Goal: Information Seeking & Learning: Learn about a topic

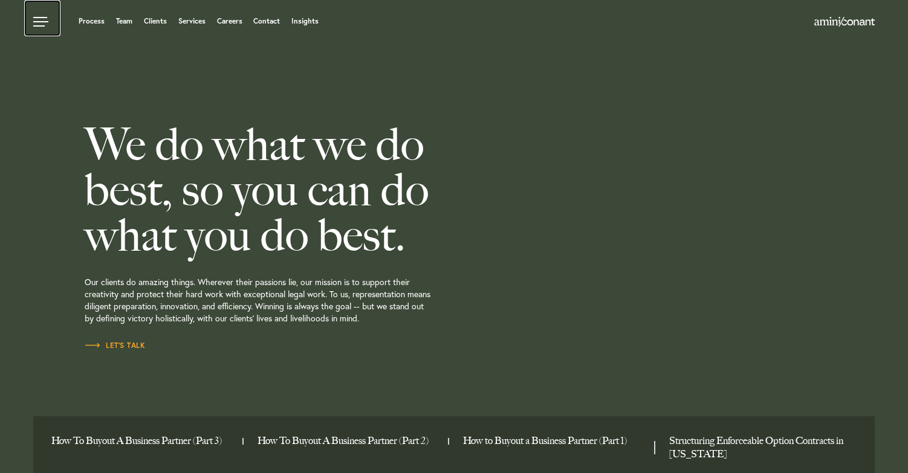
click at [40, 23] on link at bounding box center [42, 18] width 36 height 36
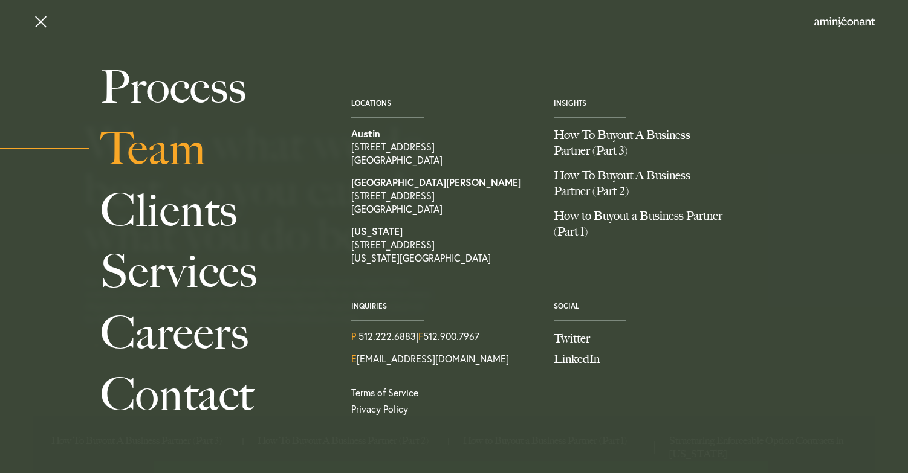
click at [165, 153] on link "Team" at bounding box center [212, 149] width 224 height 62
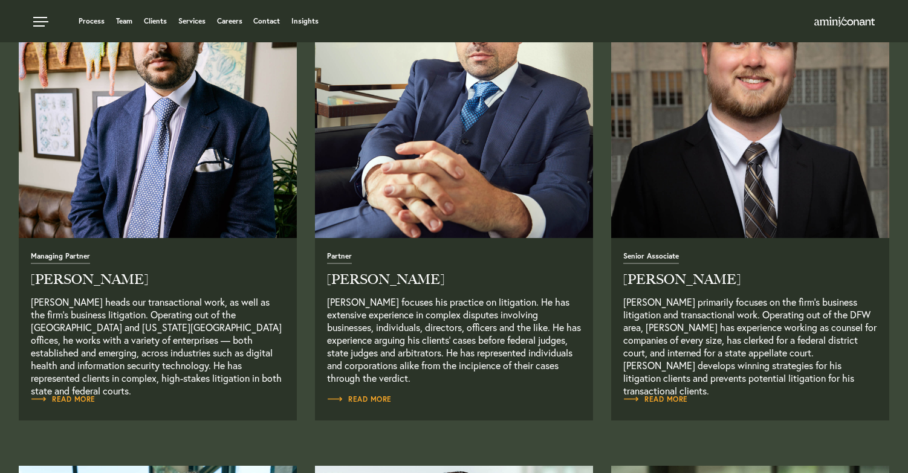
scroll to position [505, 0]
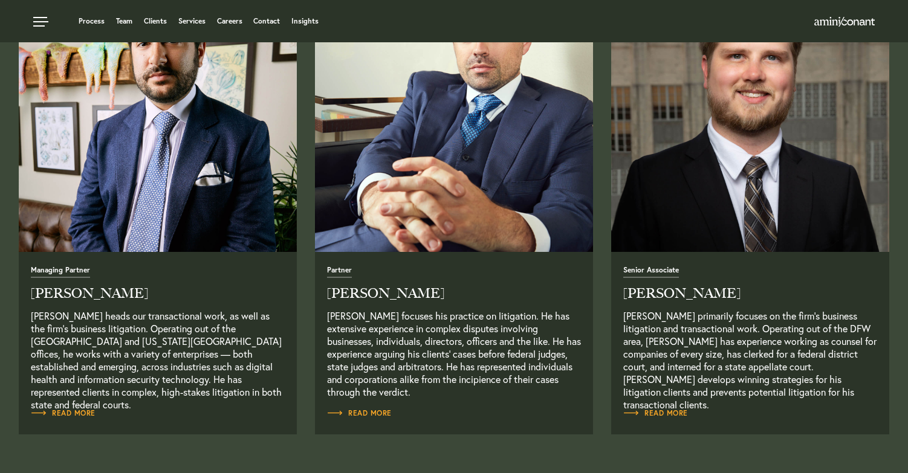
click at [434, 211] on img "Read Full Bio" at bounding box center [454, 113] width 292 height 292
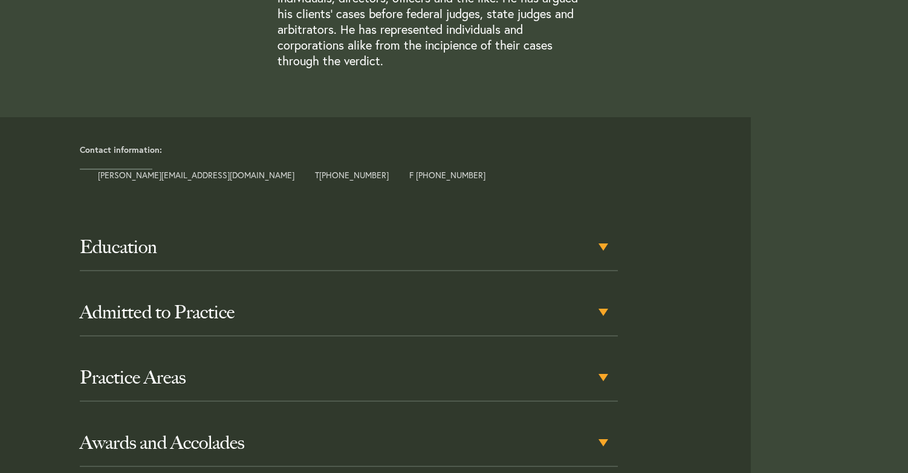
scroll to position [476, 0]
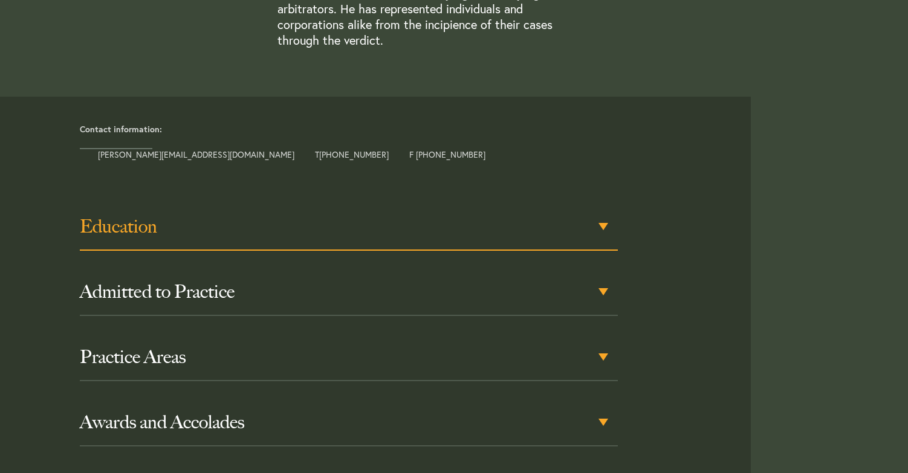
click at [604, 227] on div "Education" at bounding box center [349, 227] width 538 height 47
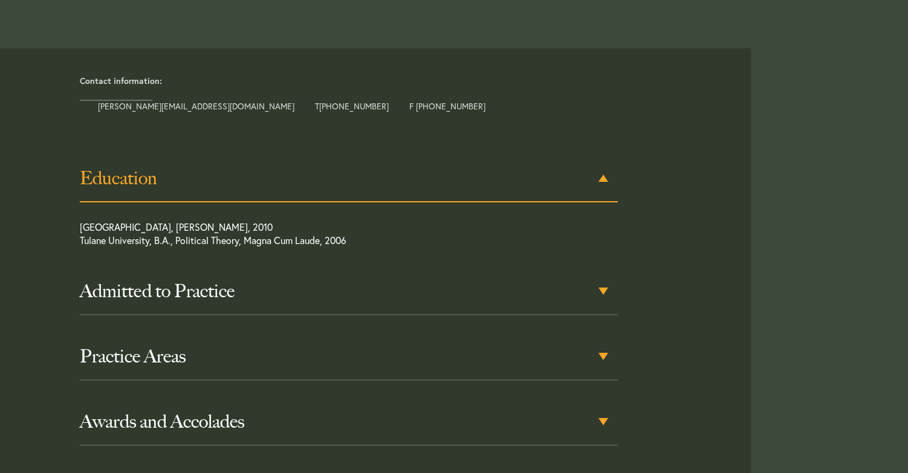
scroll to position [561, 0]
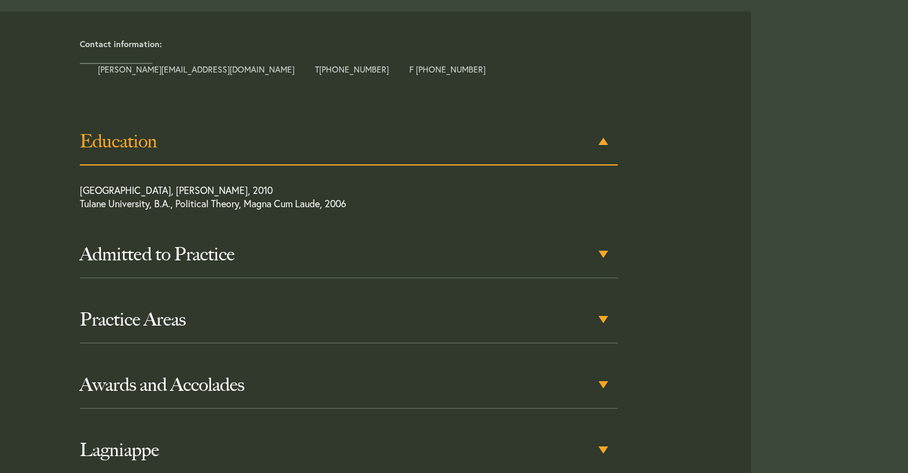
click at [602, 140] on div "Education" at bounding box center [349, 141] width 538 height 47
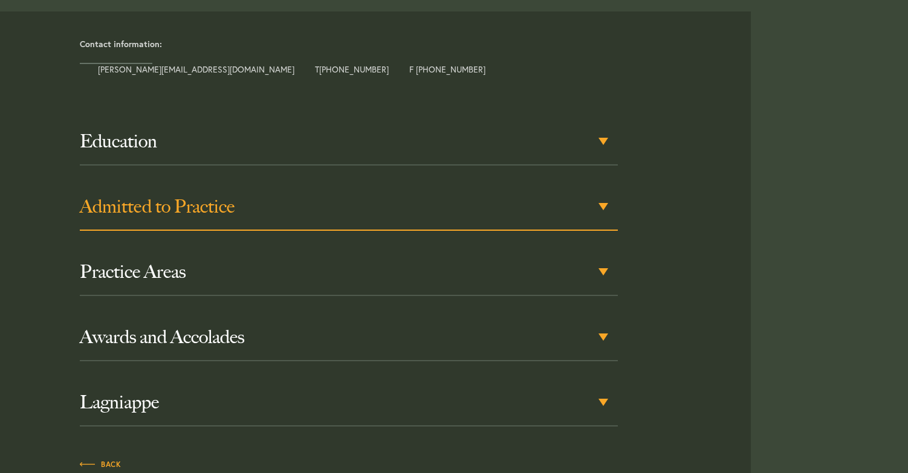
click at [604, 199] on h3 "Admitted to Practice" at bounding box center [349, 207] width 538 height 22
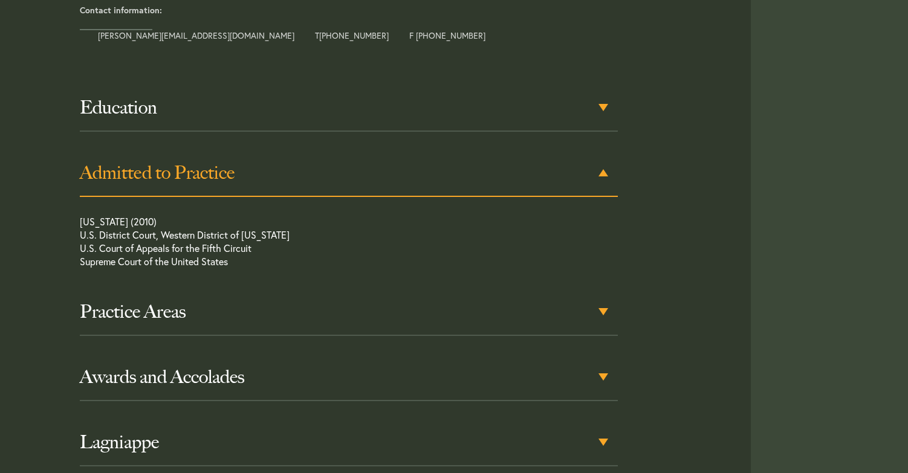
scroll to position [627, 0]
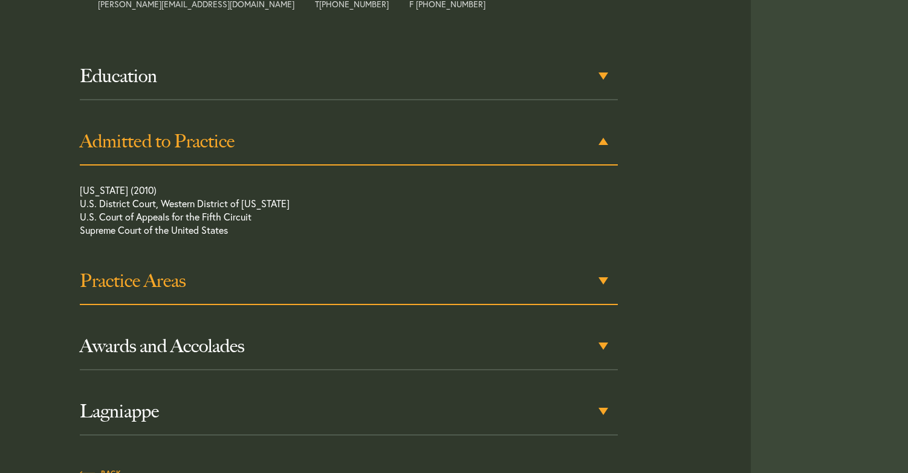
click at [602, 274] on h3 "Practice Areas" at bounding box center [349, 281] width 538 height 22
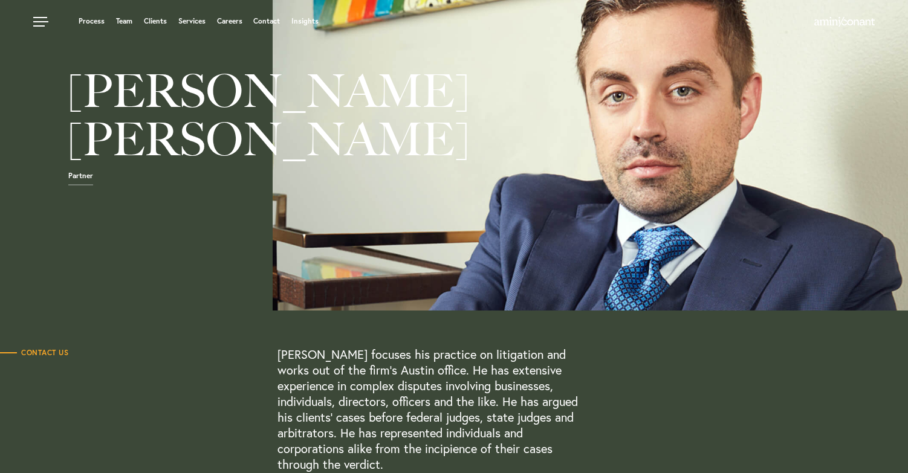
scroll to position [0, 0]
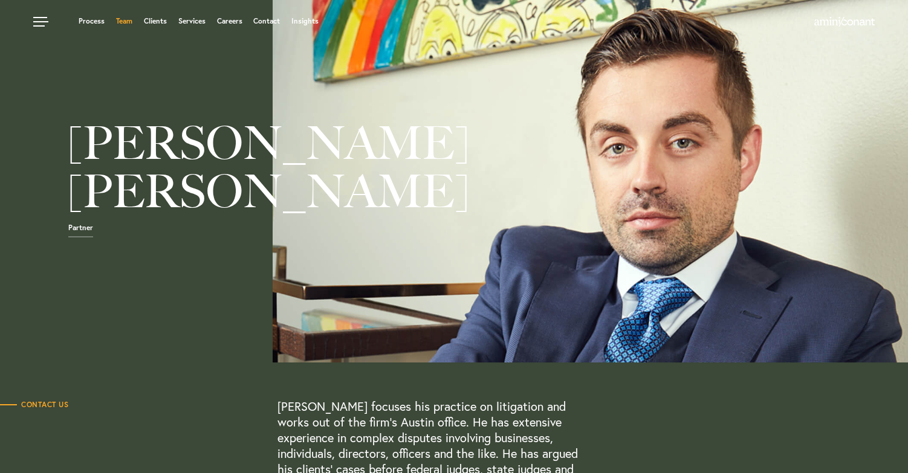
click at [128, 19] on link "Team" at bounding box center [124, 21] width 16 height 7
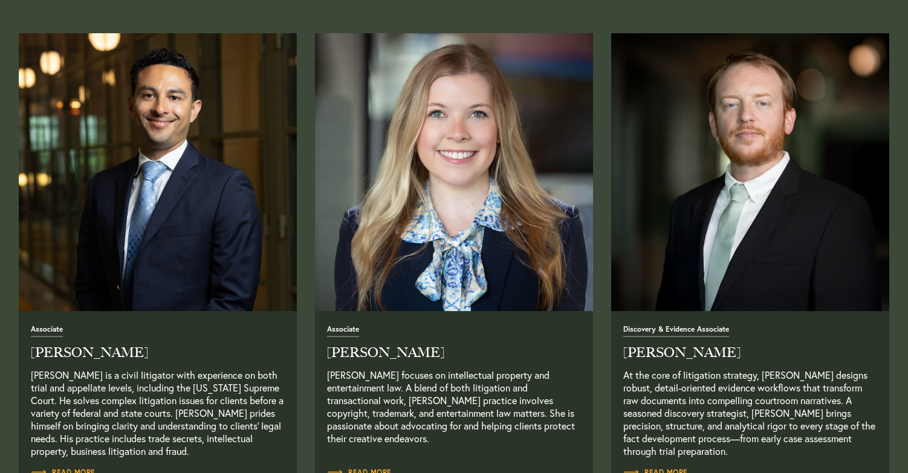
scroll to position [1502, 0]
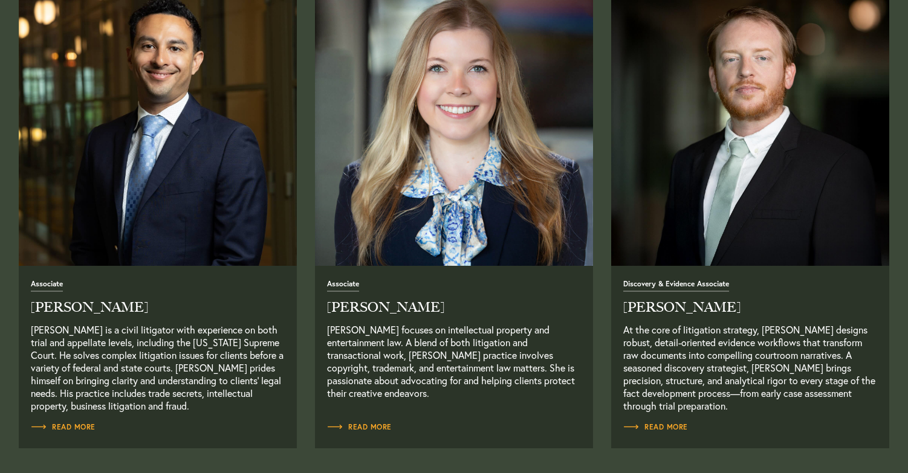
click at [128, 234] on img "Read Full Bio" at bounding box center [158, 127] width 292 height 292
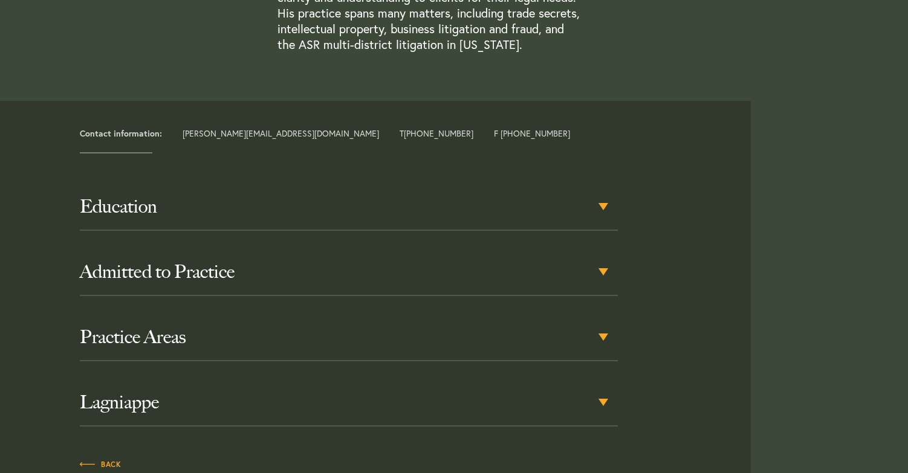
scroll to position [493, 0]
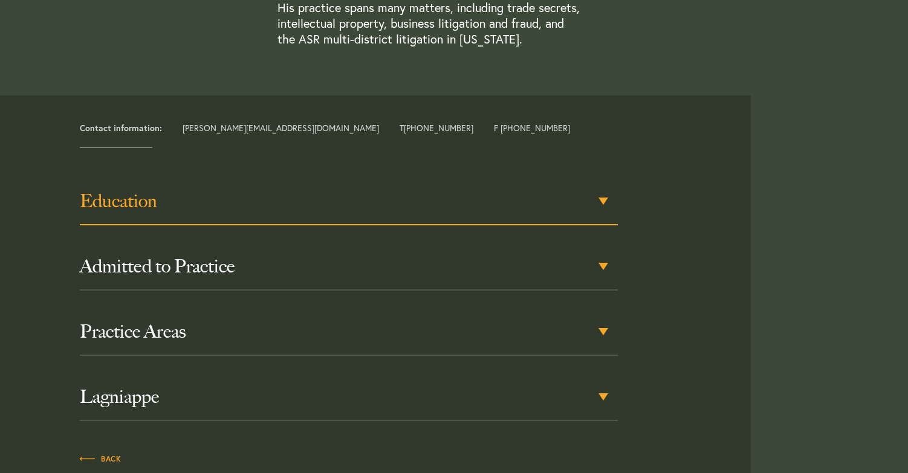
click at [606, 199] on div "Education" at bounding box center [349, 201] width 538 height 47
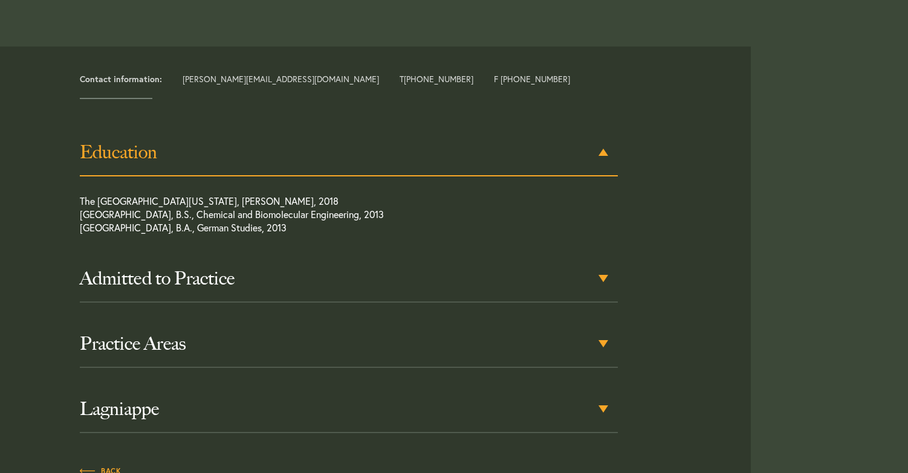
scroll to position [553, 0]
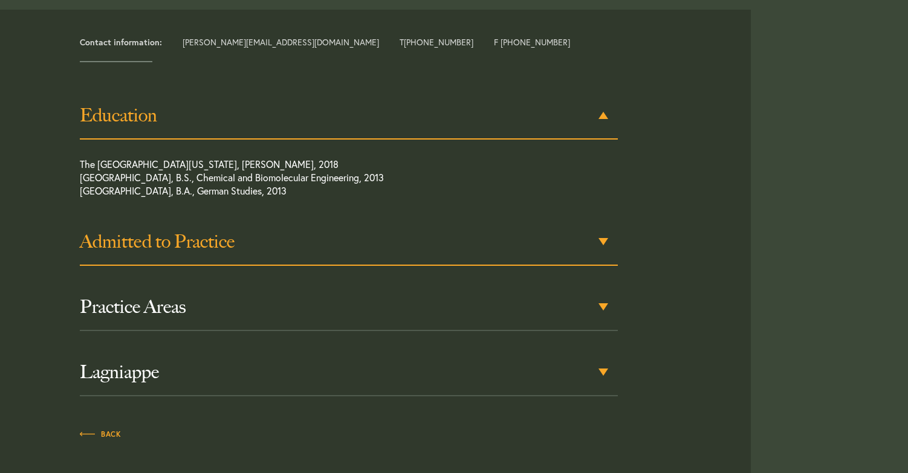
click at [599, 240] on div "Admitted to Practice" at bounding box center [349, 242] width 538 height 47
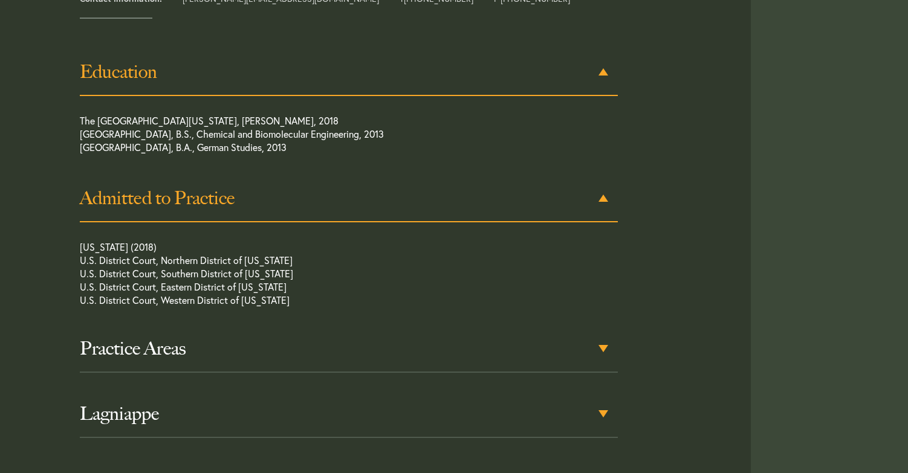
click at [599, 240] on div "Education The University of Texas School of Law, J.D., 2018 Rice University, B.…" at bounding box center [349, 243] width 538 height 389
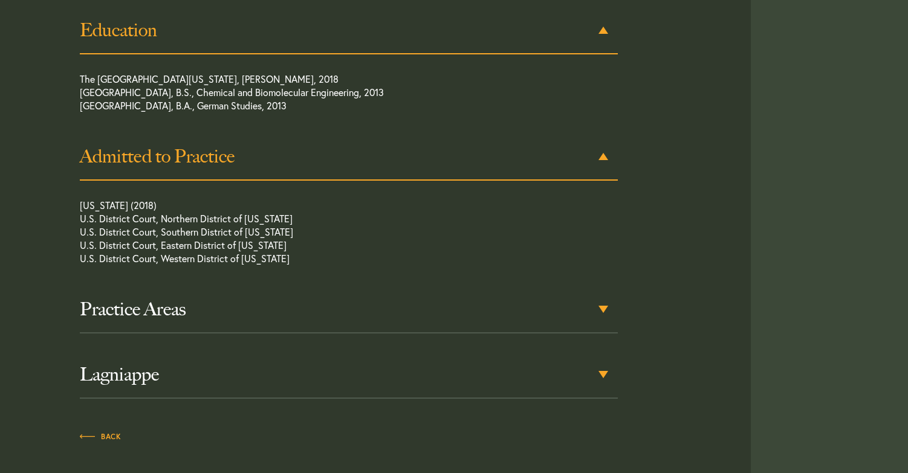
scroll to position [679, 0]
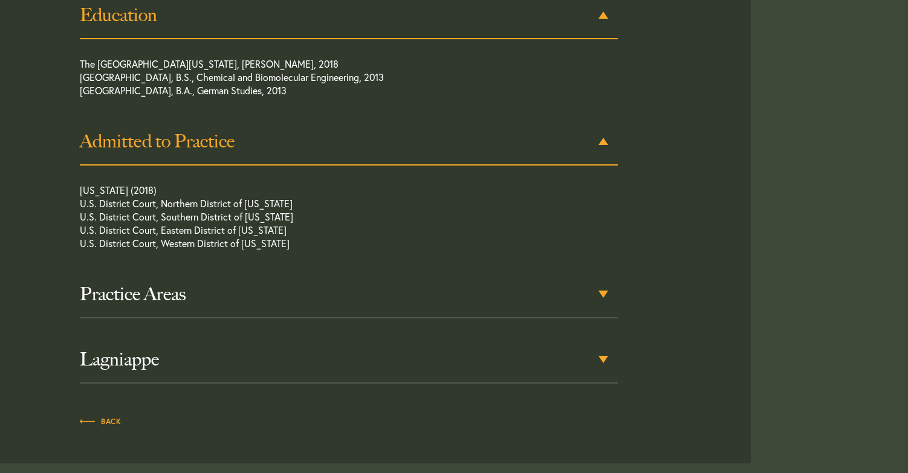
click at [604, 137] on h3 "Admitted to Practice" at bounding box center [349, 142] width 538 height 22
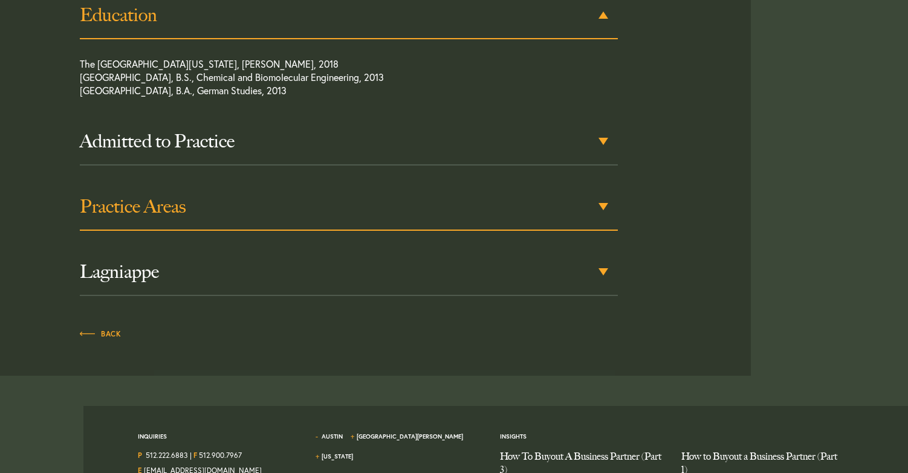
click at [608, 202] on h3 "Practice Areas" at bounding box center [349, 207] width 538 height 22
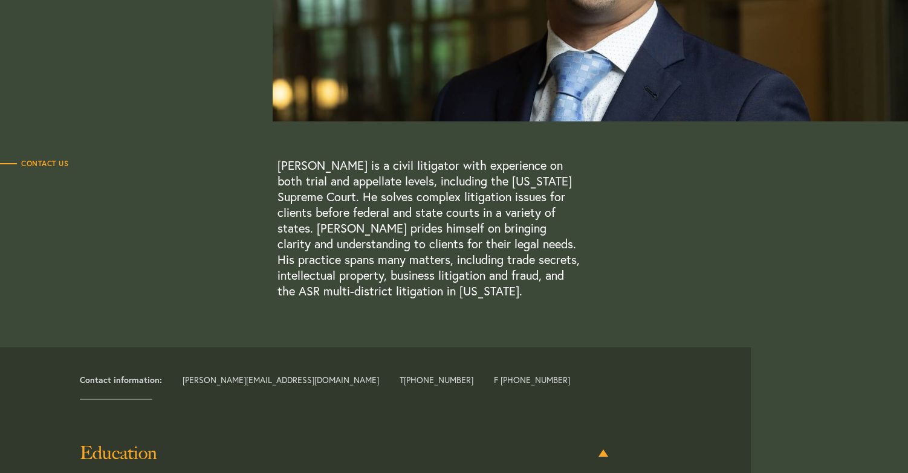
scroll to position [0, 0]
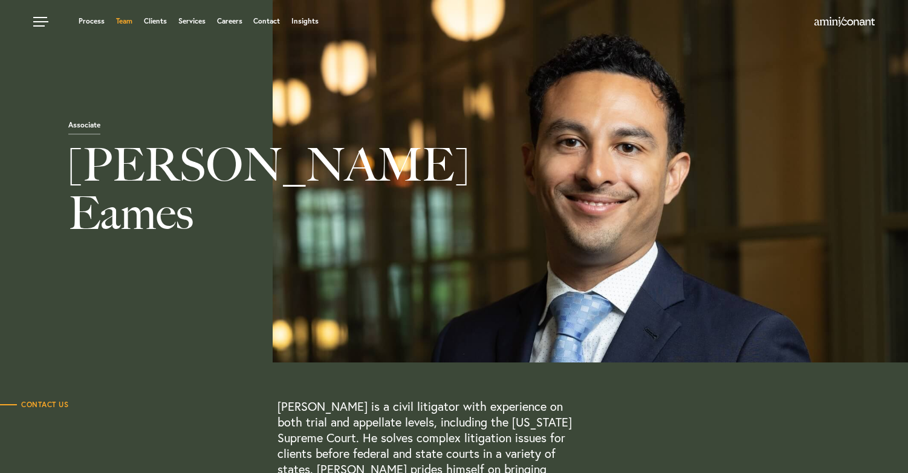
click at [126, 22] on link "Team" at bounding box center [124, 21] width 16 height 7
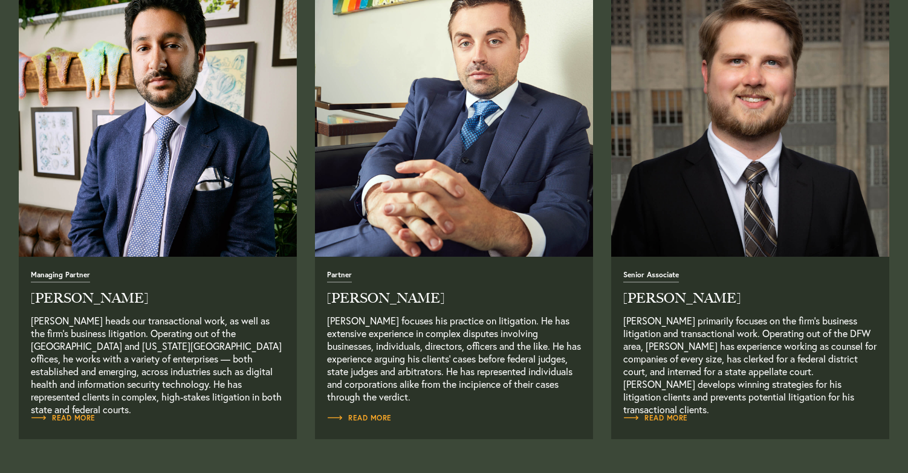
scroll to position [506, 0]
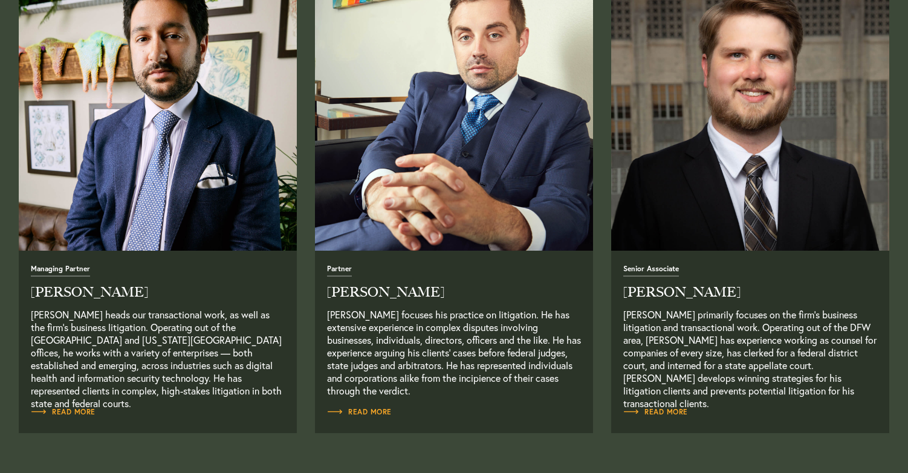
click at [106, 218] on img "Read Full Bio" at bounding box center [158, 112] width 292 height 292
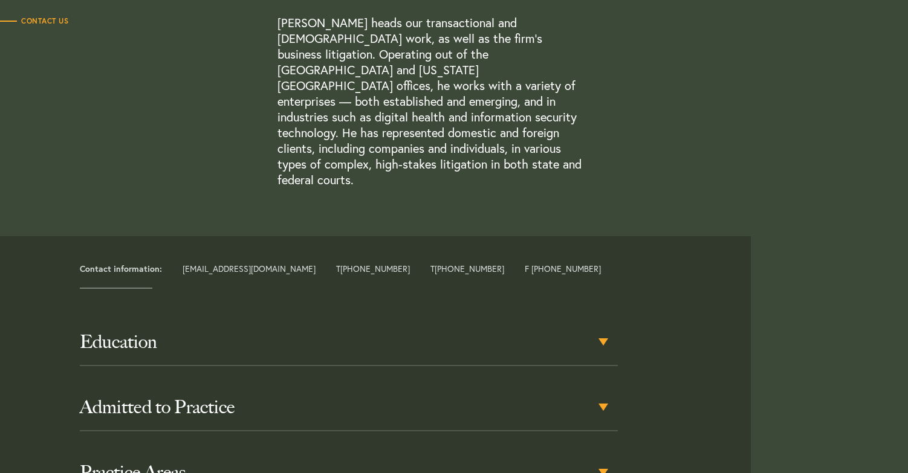
scroll to position [413, 0]
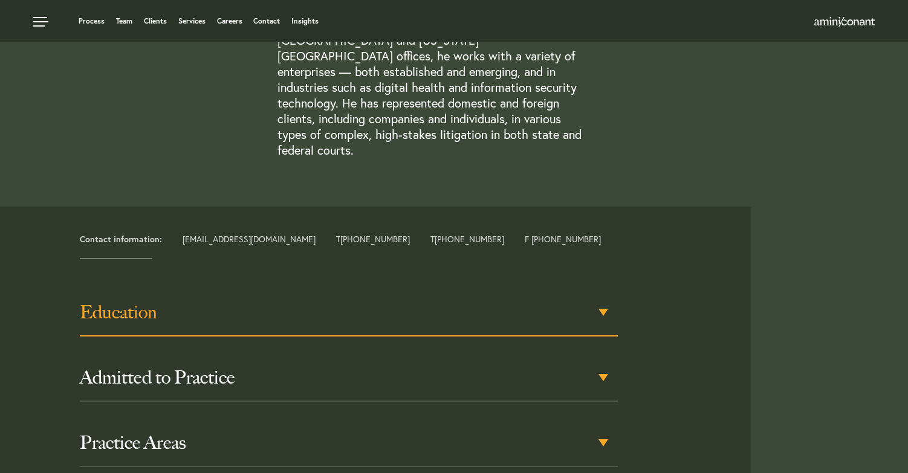
click at [604, 302] on h3 "Education" at bounding box center [349, 313] width 538 height 22
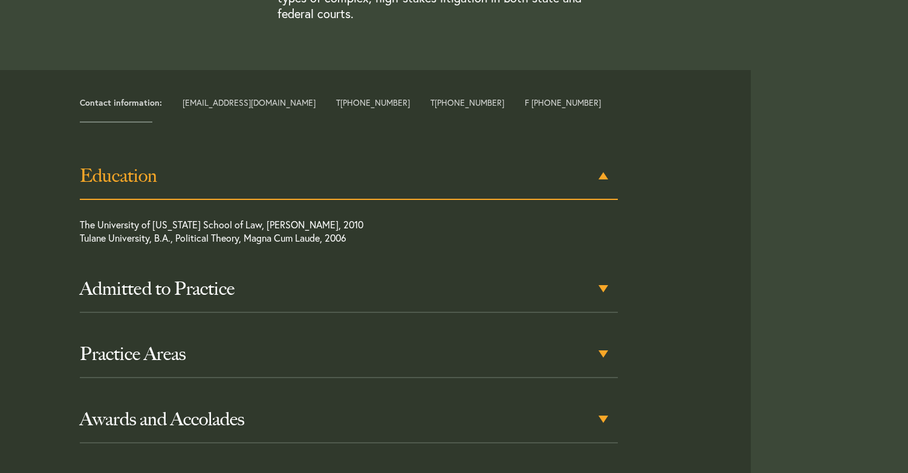
scroll to position [553, 0]
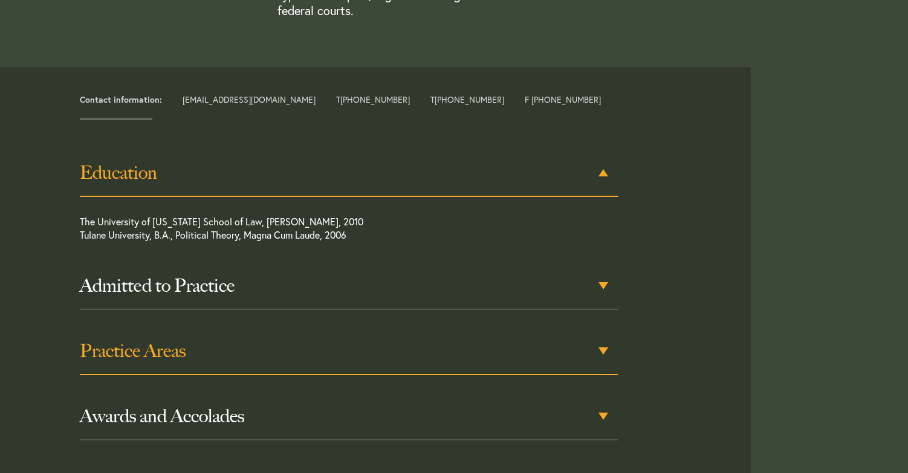
click at [603, 328] on div "Practice Areas" at bounding box center [349, 351] width 538 height 47
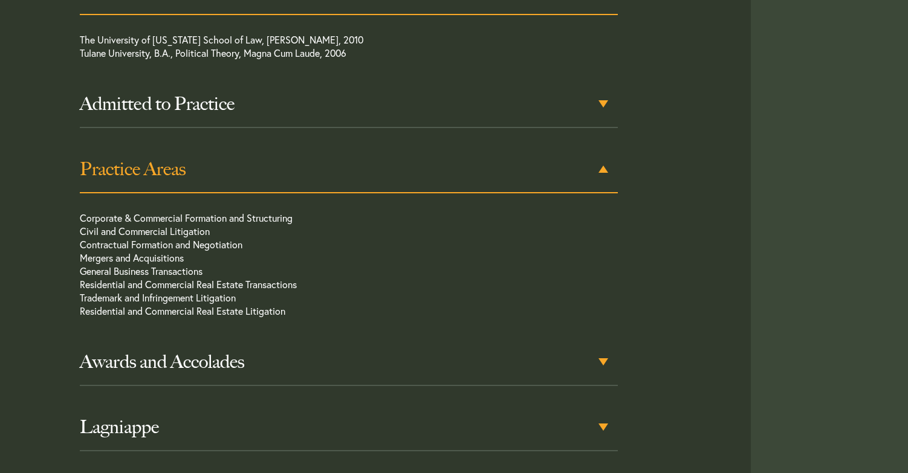
scroll to position [736, 0]
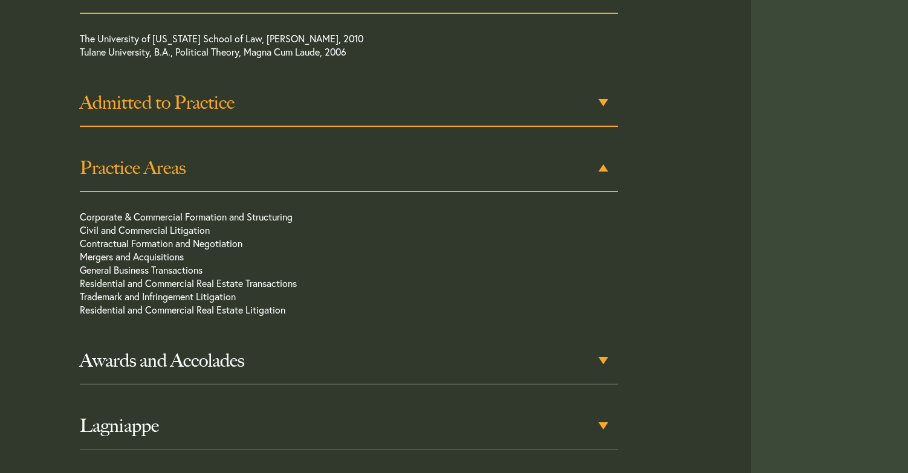
click at [606, 80] on div "Admitted to Practice" at bounding box center [349, 103] width 538 height 47
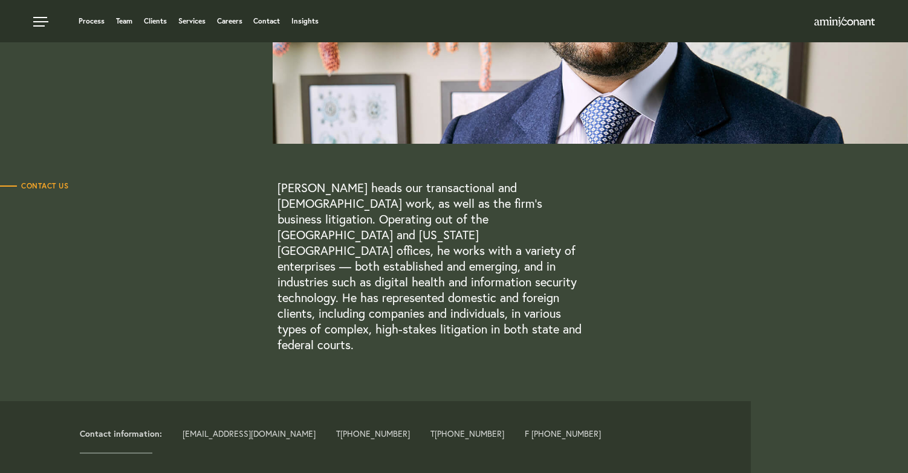
scroll to position [0, 0]
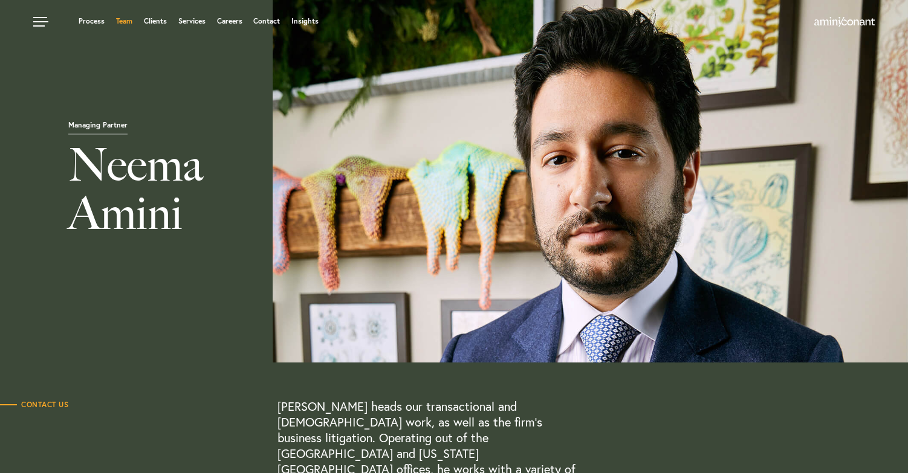
click at [127, 19] on link "Team" at bounding box center [124, 21] width 16 height 7
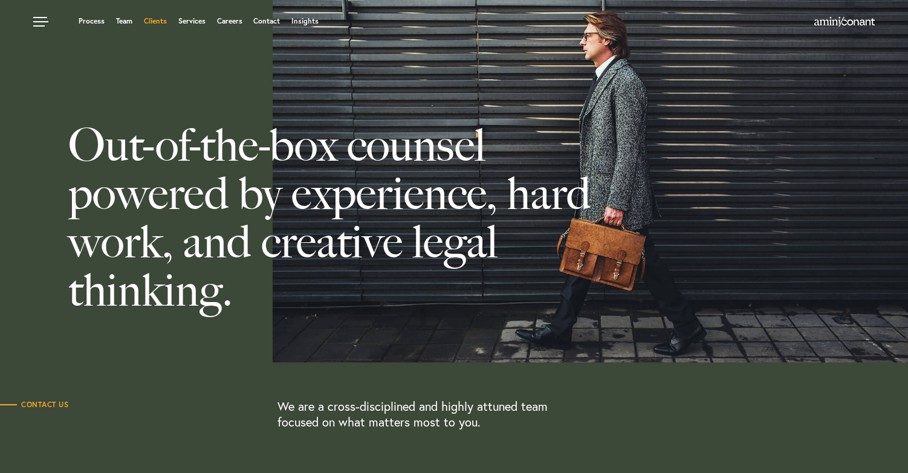
click at [154, 23] on link "Clients" at bounding box center [155, 21] width 23 height 7
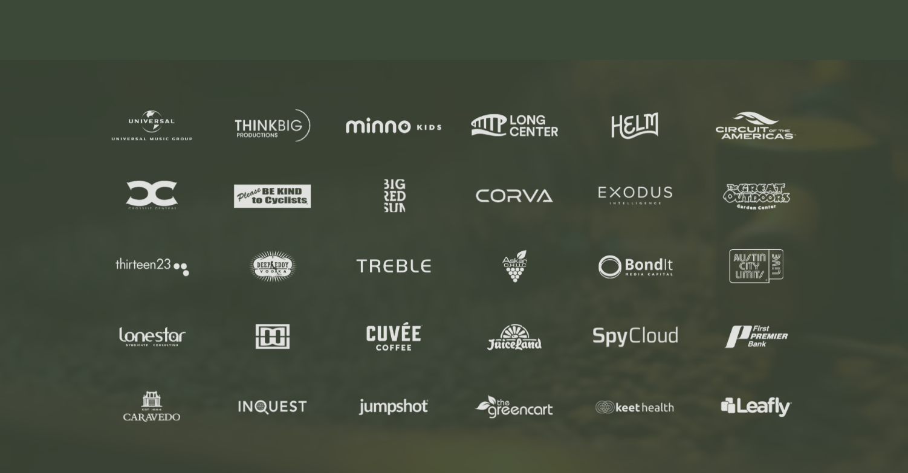
scroll to position [491, 0]
click at [73, 216] on div at bounding box center [454, 300] width 908 height 483
click at [668, 189] on img at bounding box center [635, 195] width 103 height 34
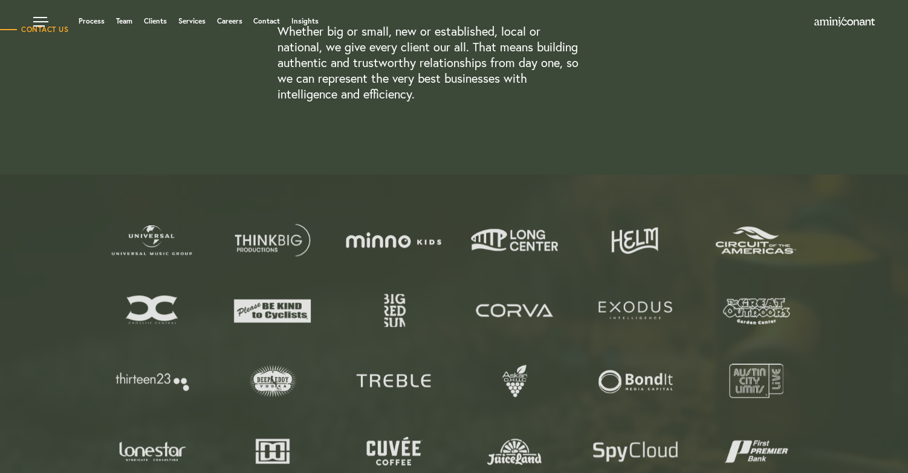
scroll to position [0, 0]
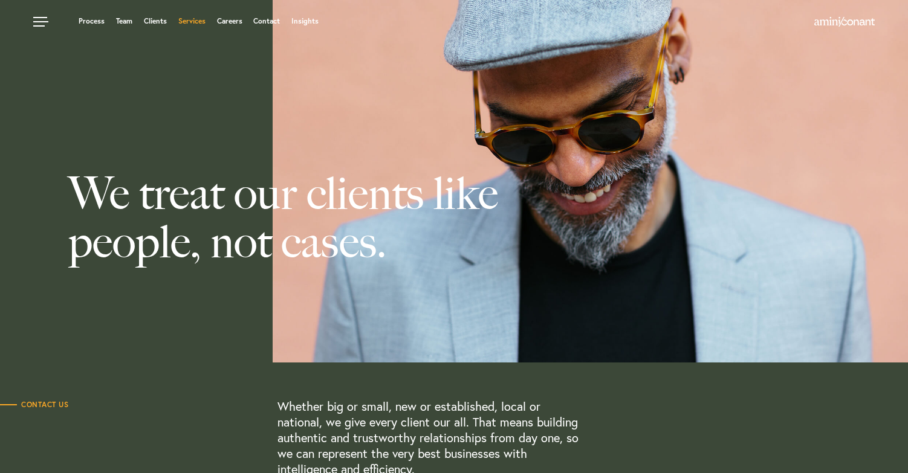
click at [186, 19] on link "Services" at bounding box center [191, 21] width 27 height 7
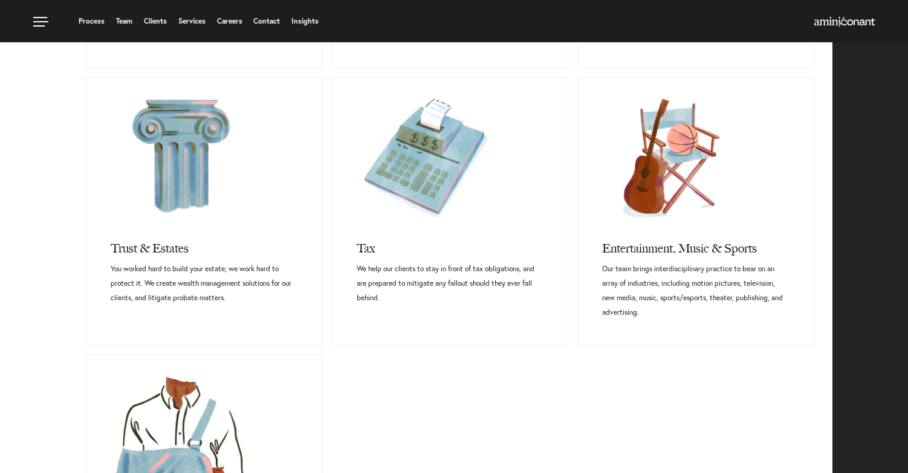
scroll to position [628, 0]
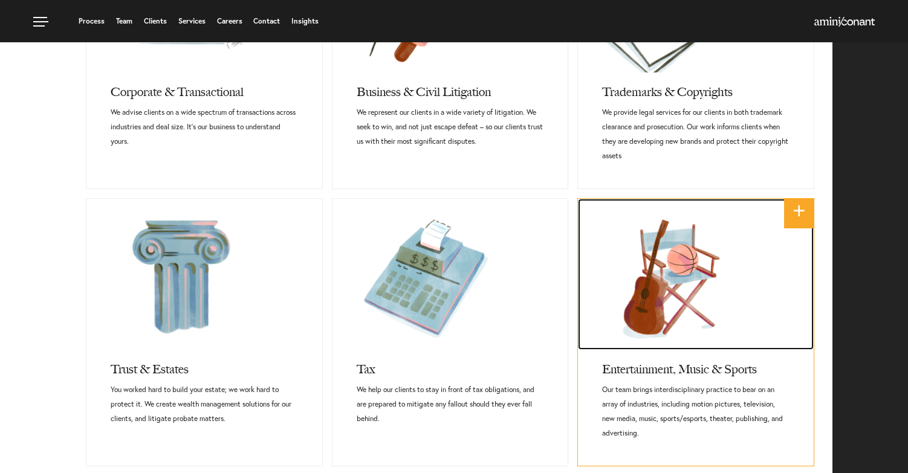
click at [615, 339] on link at bounding box center [696, 274] width 236 height 151
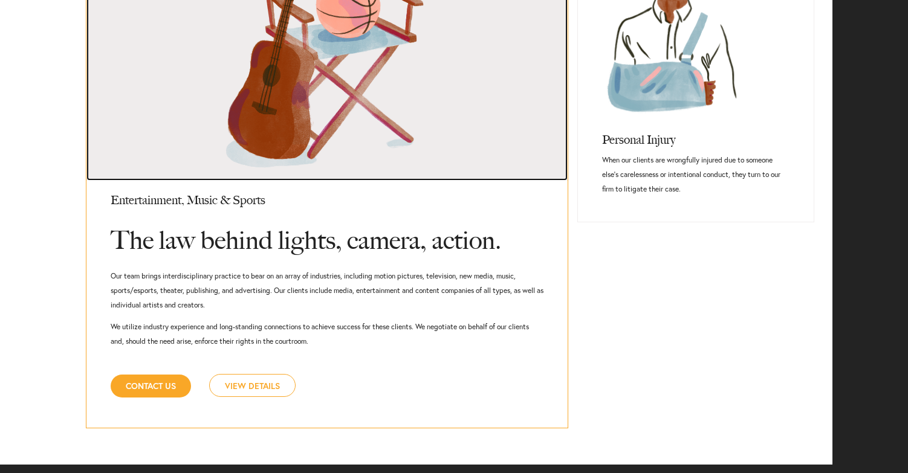
scroll to position [1121, 0]
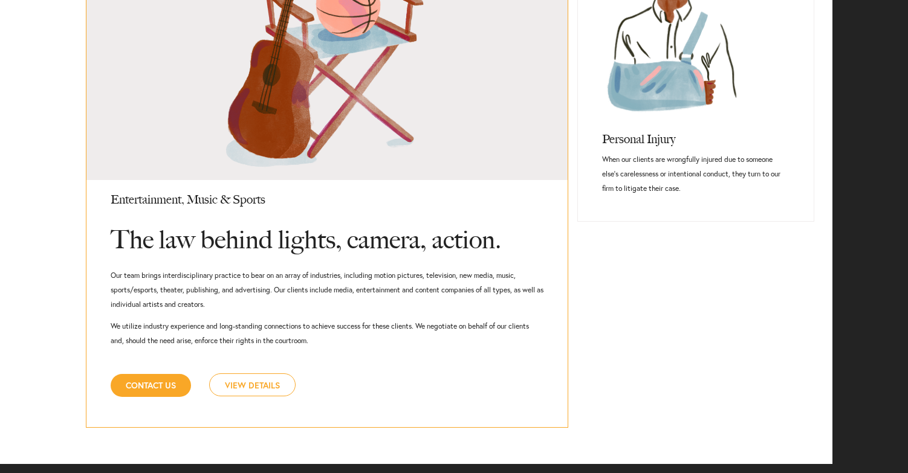
click at [250, 381] on link "View Details" at bounding box center [252, 384] width 86 height 23
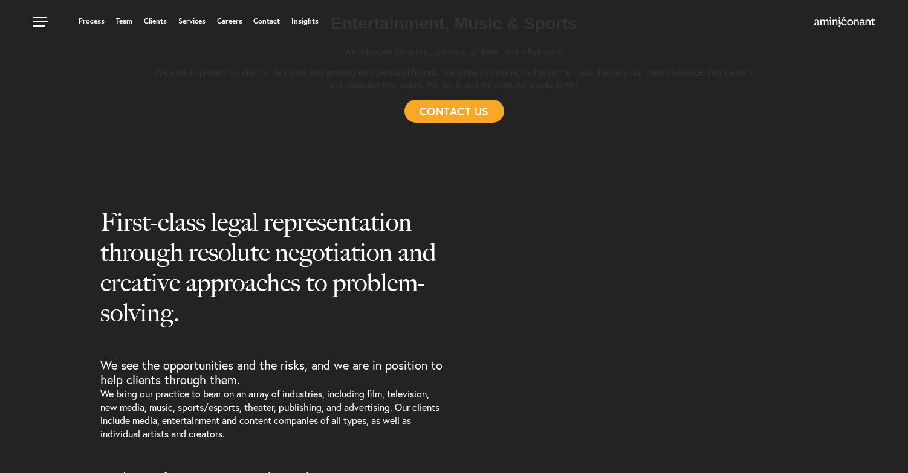
select select "Austin"
select select "Entertainment and Music"
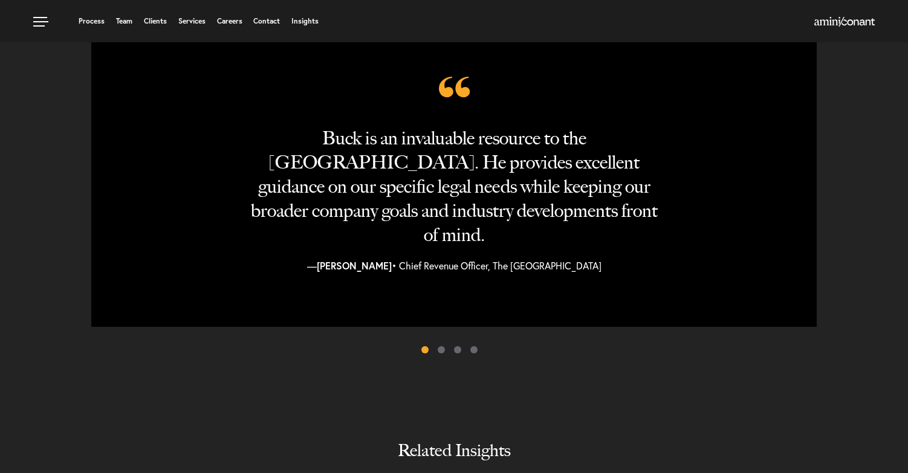
scroll to position [983, 0]
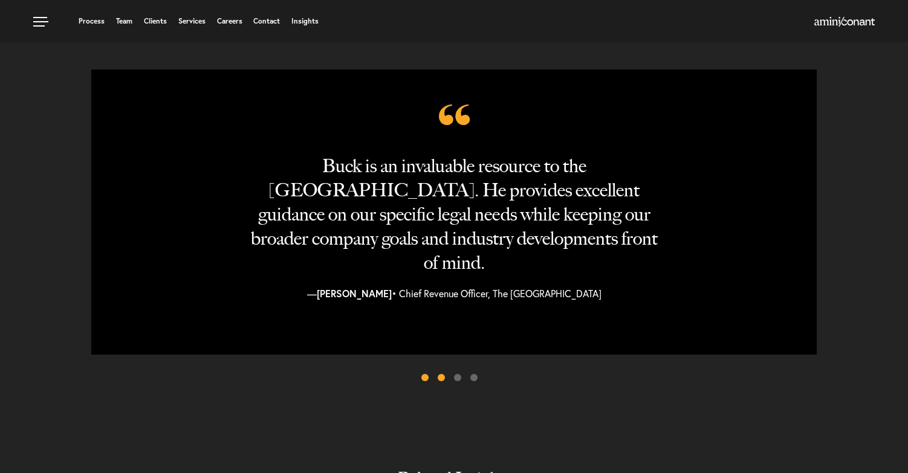
click at [441, 377] on span at bounding box center [440, 377] width 7 height 7
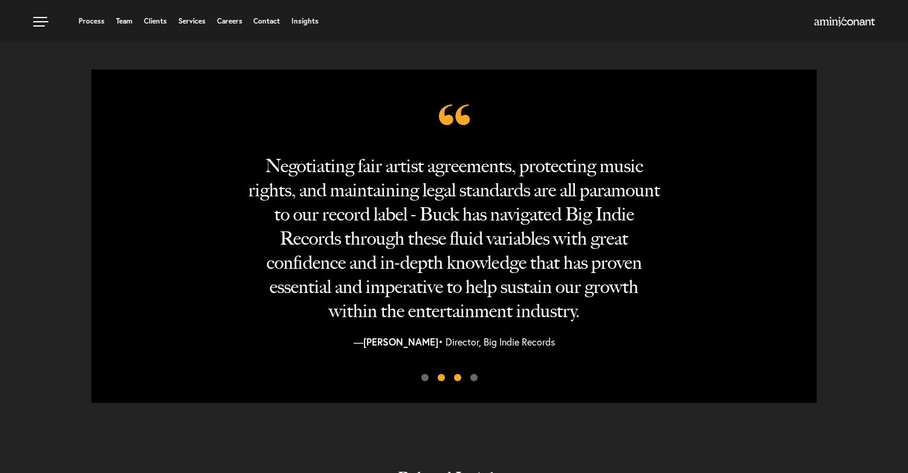
click at [458, 379] on span at bounding box center [457, 377] width 7 height 7
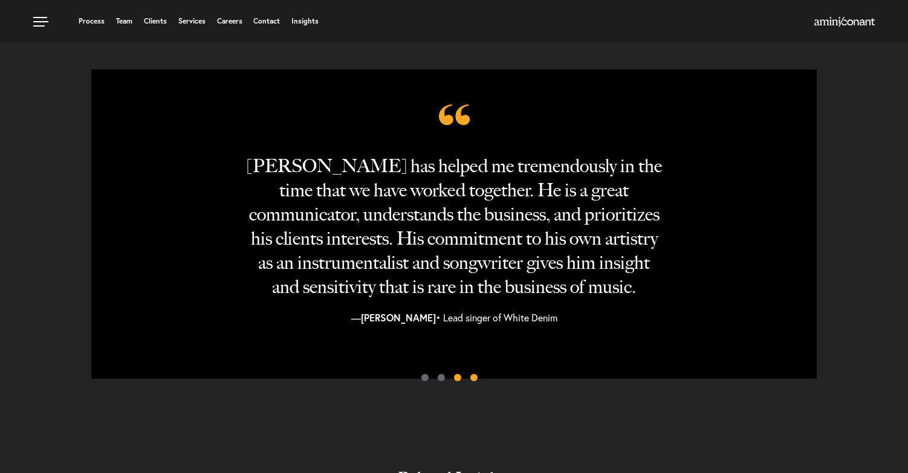
click at [474, 378] on span at bounding box center [473, 377] width 7 height 7
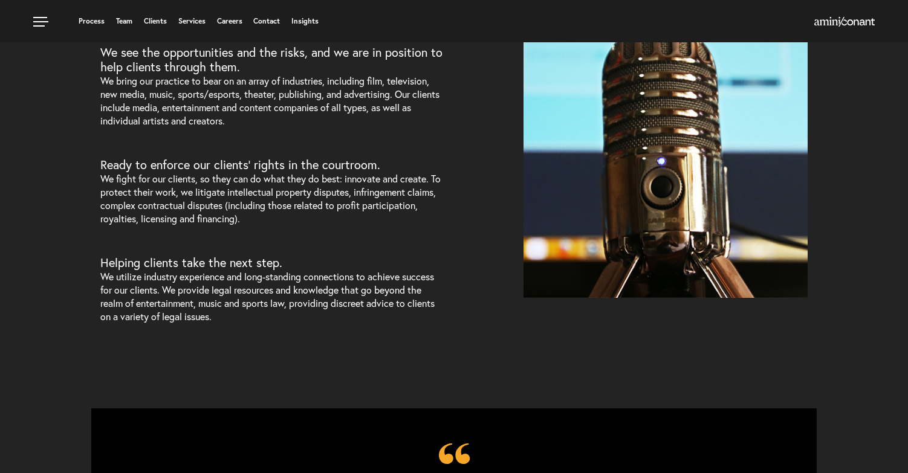
scroll to position [0, 0]
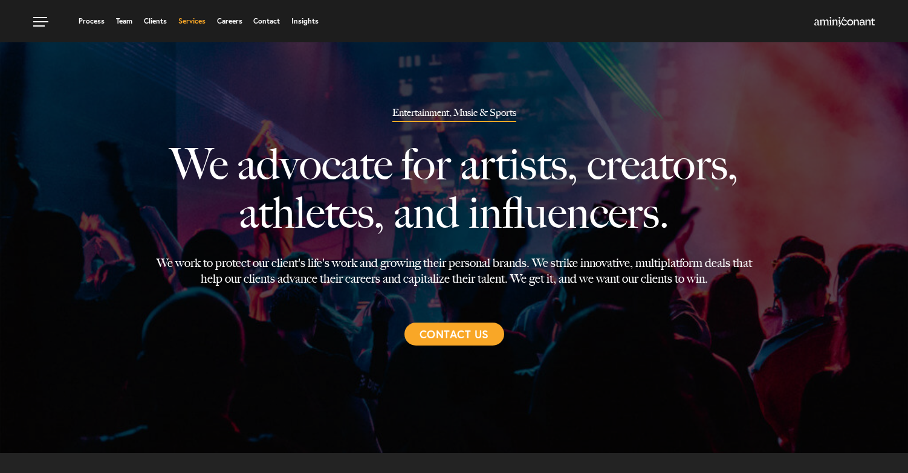
click at [195, 20] on link "Services" at bounding box center [191, 21] width 27 height 7
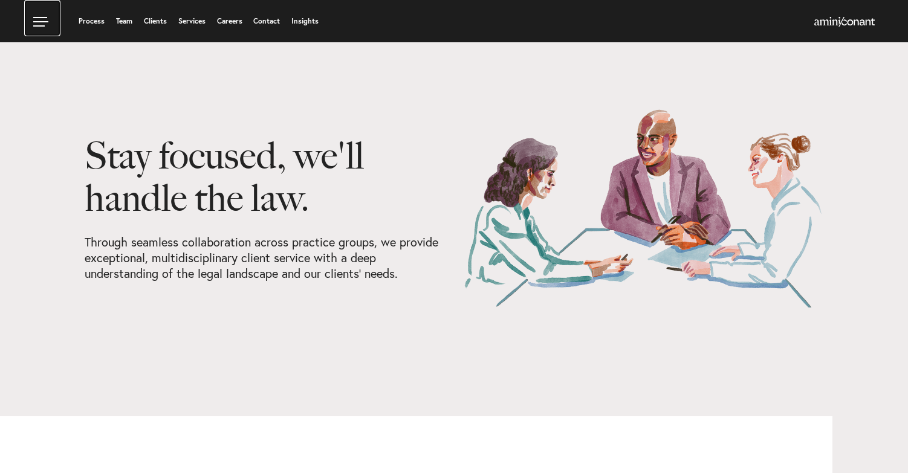
click at [39, 22] on link at bounding box center [42, 18] width 36 height 36
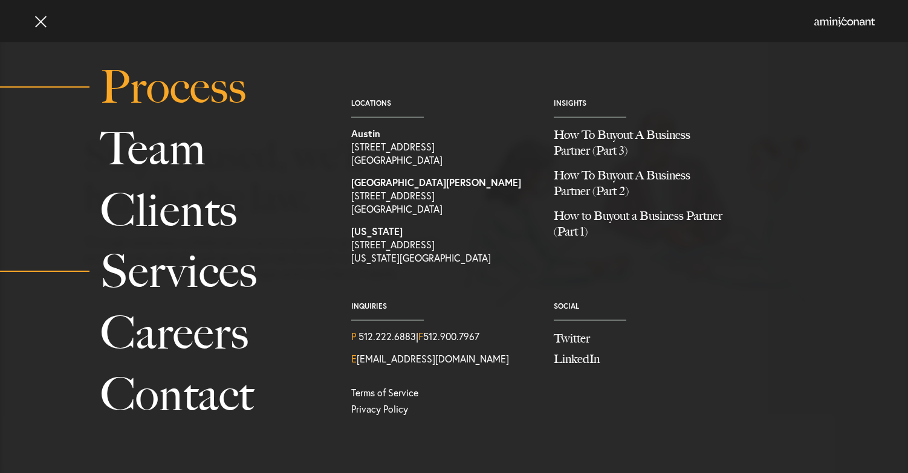
click at [158, 106] on link "Process" at bounding box center [212, 88] width 224 height 62
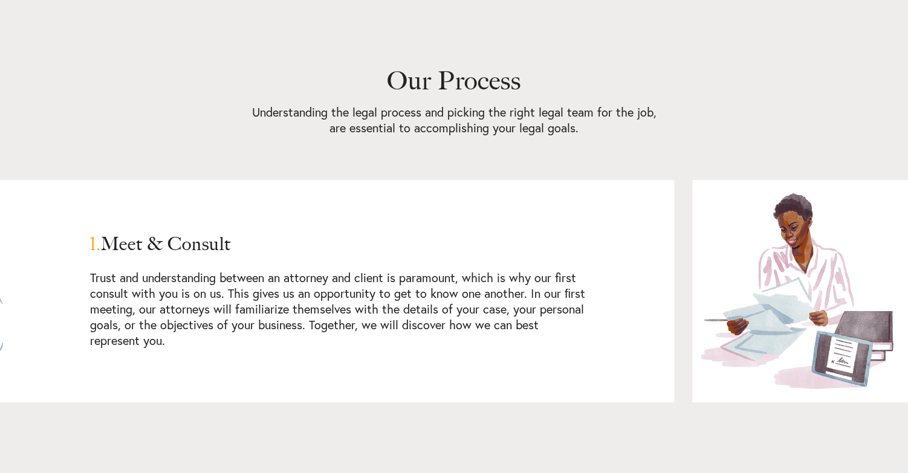
scroll to position [538, 0]
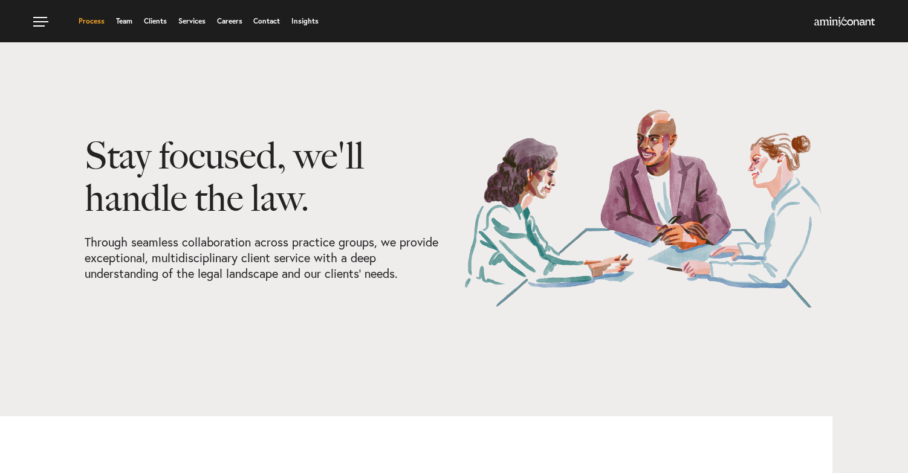
click at [91, 18] on link "Process" at bounding box center [92, 21] width 26 height 7
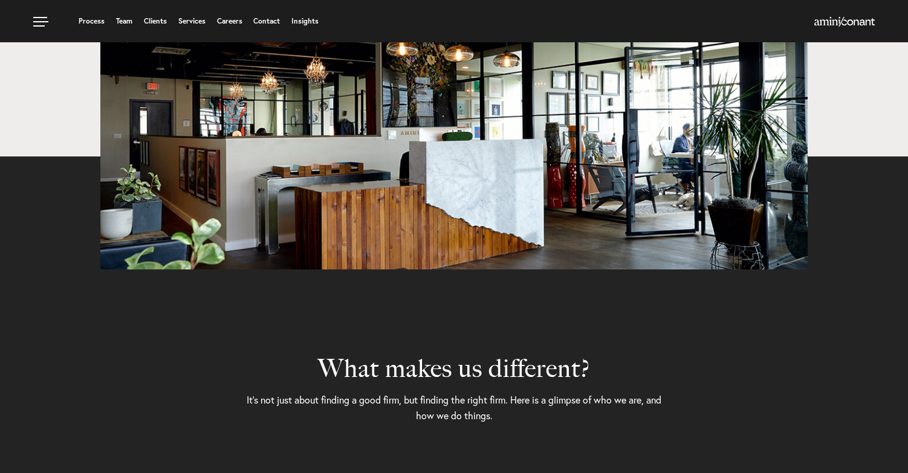
scroll to position [2535, 0]
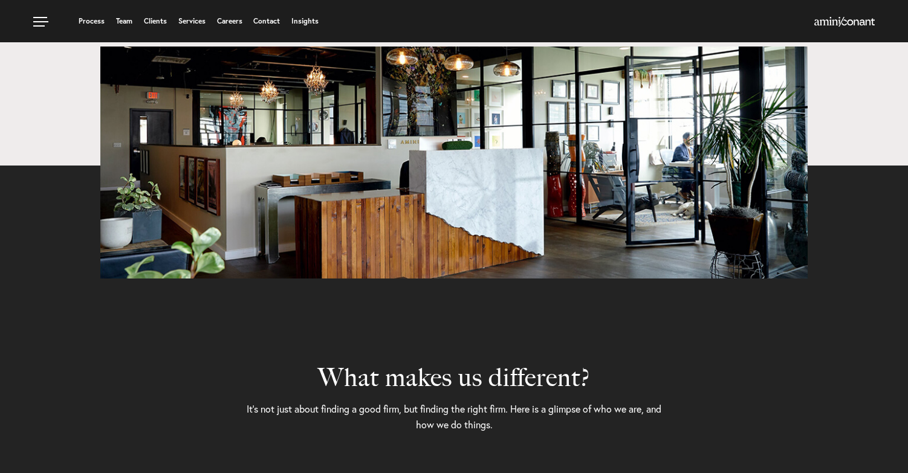
click at [386, 336] on h2 "What makes us different?" at bounding box center [453, 336] width 417 height 114
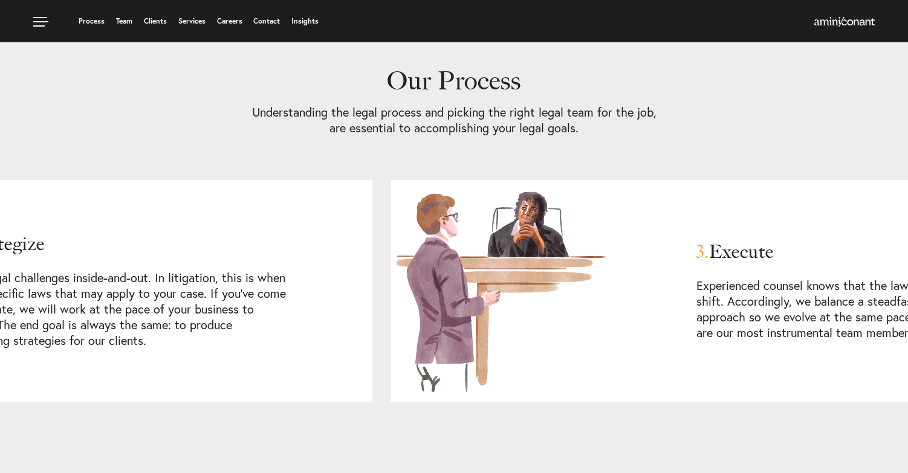
scroll to position [1037, 0]
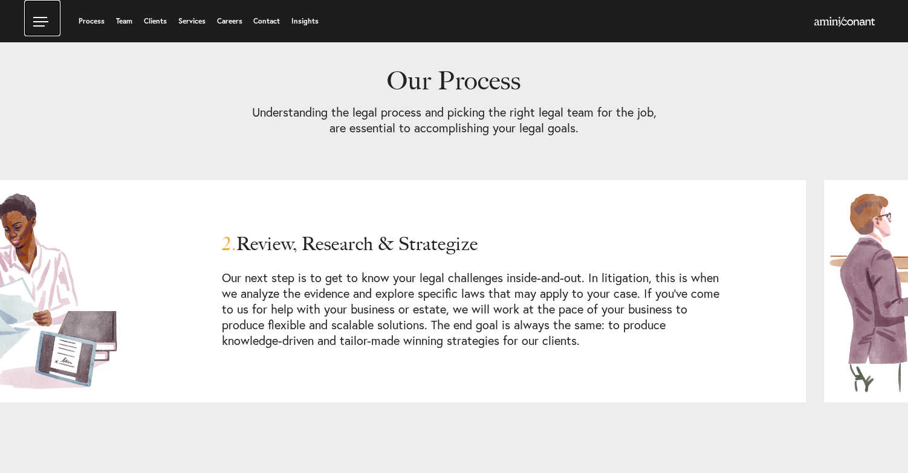
click at [33, 24] on link at bounding box center [42, 18] width 36 height 36
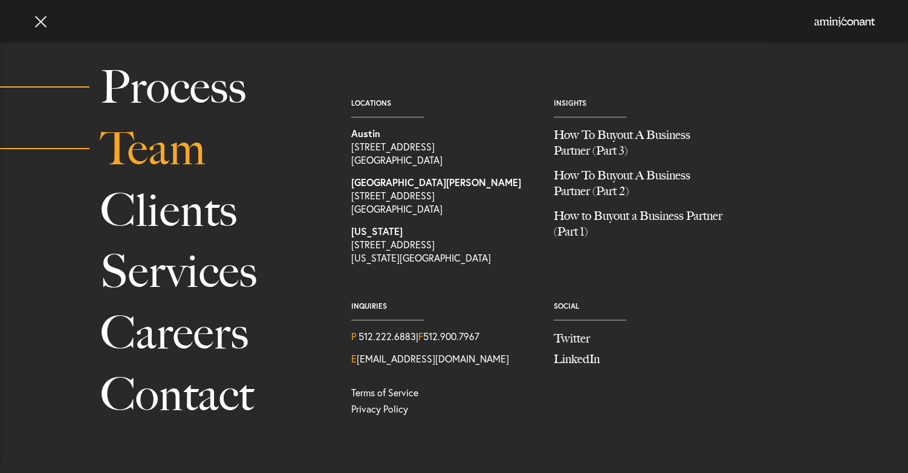
click at [158, 155] on link "Team" at bounding box center [212, 149] width 224 height 62
